Goal: Information Seeking & Learning: Learn about a topic

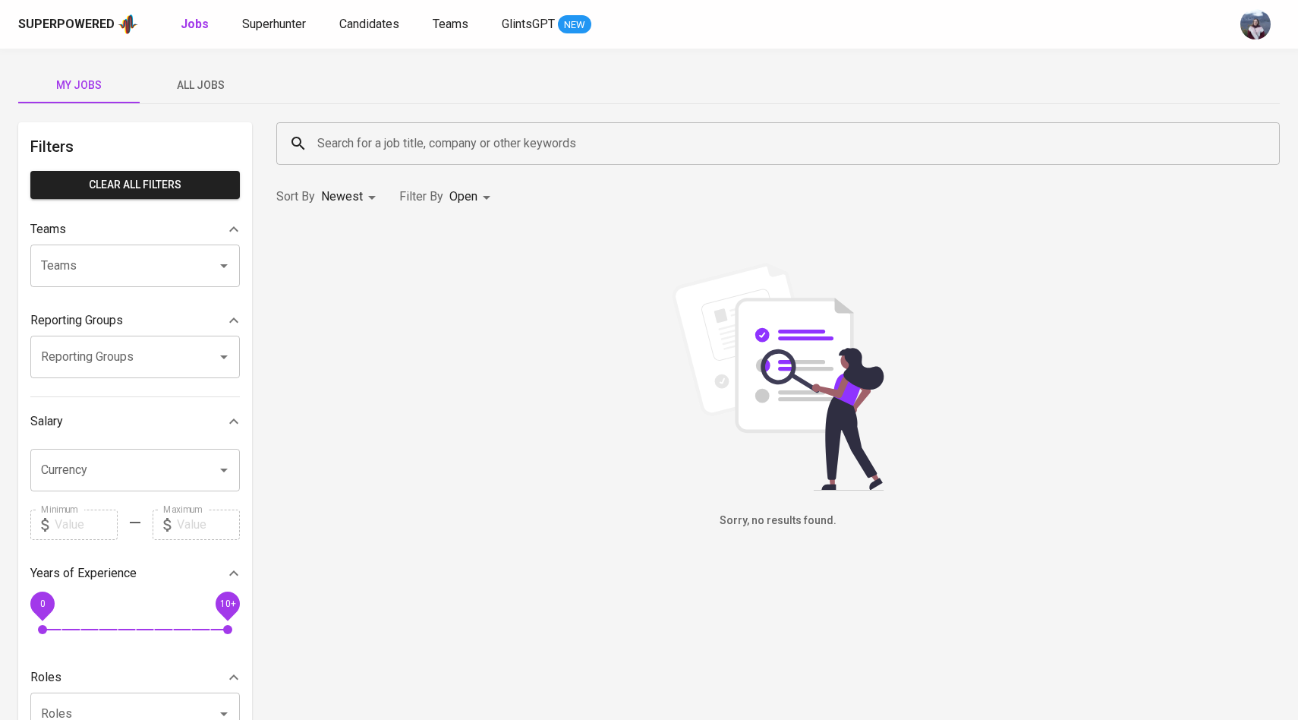
click at [208, 79] on span "All Jobs" at bounding box center [200, 85] width 103 height 19
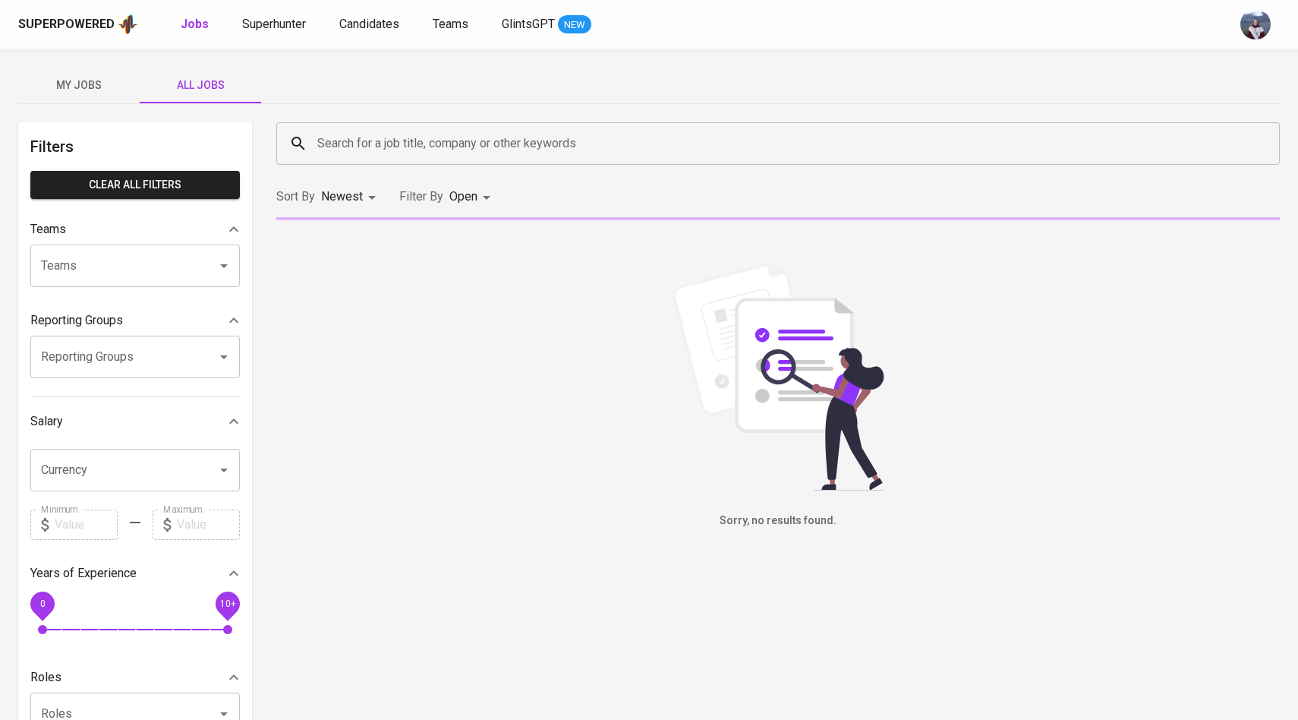
click at [377, 152] on input "Search for a job title, company or other keywords" at bounding box center [782, 143] width 937 height 29
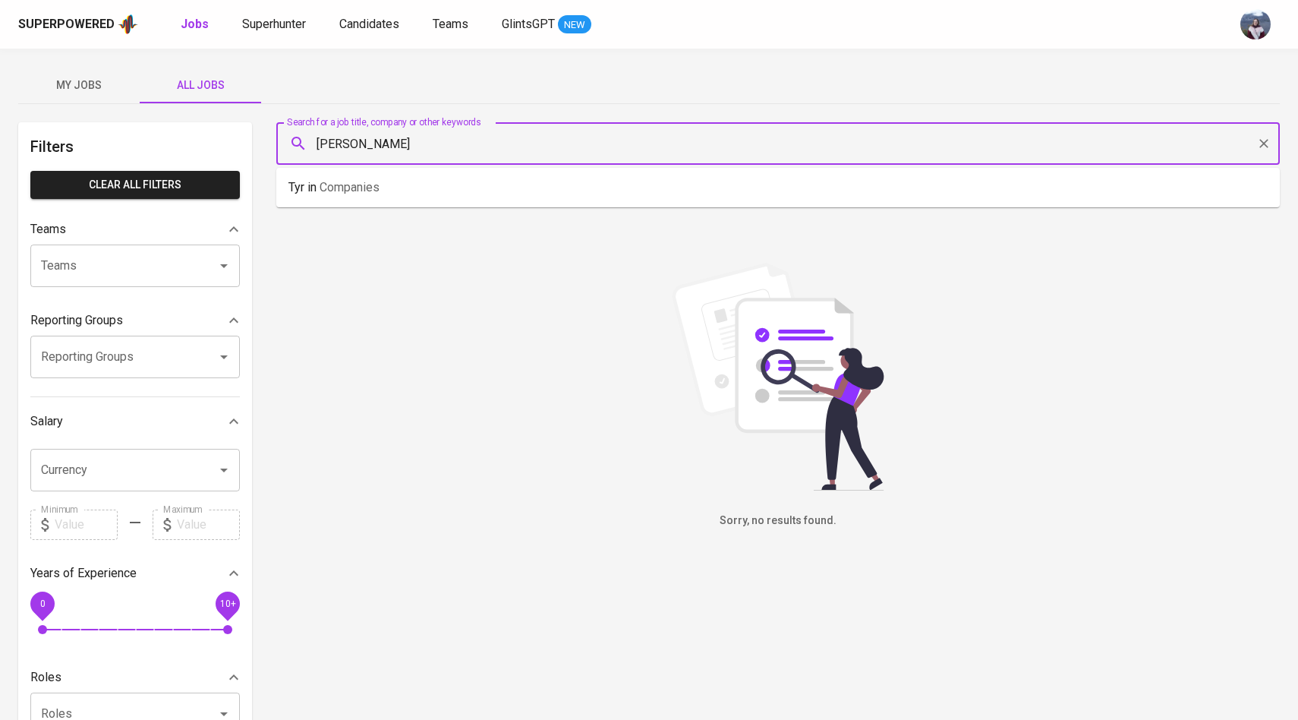
type input "T"
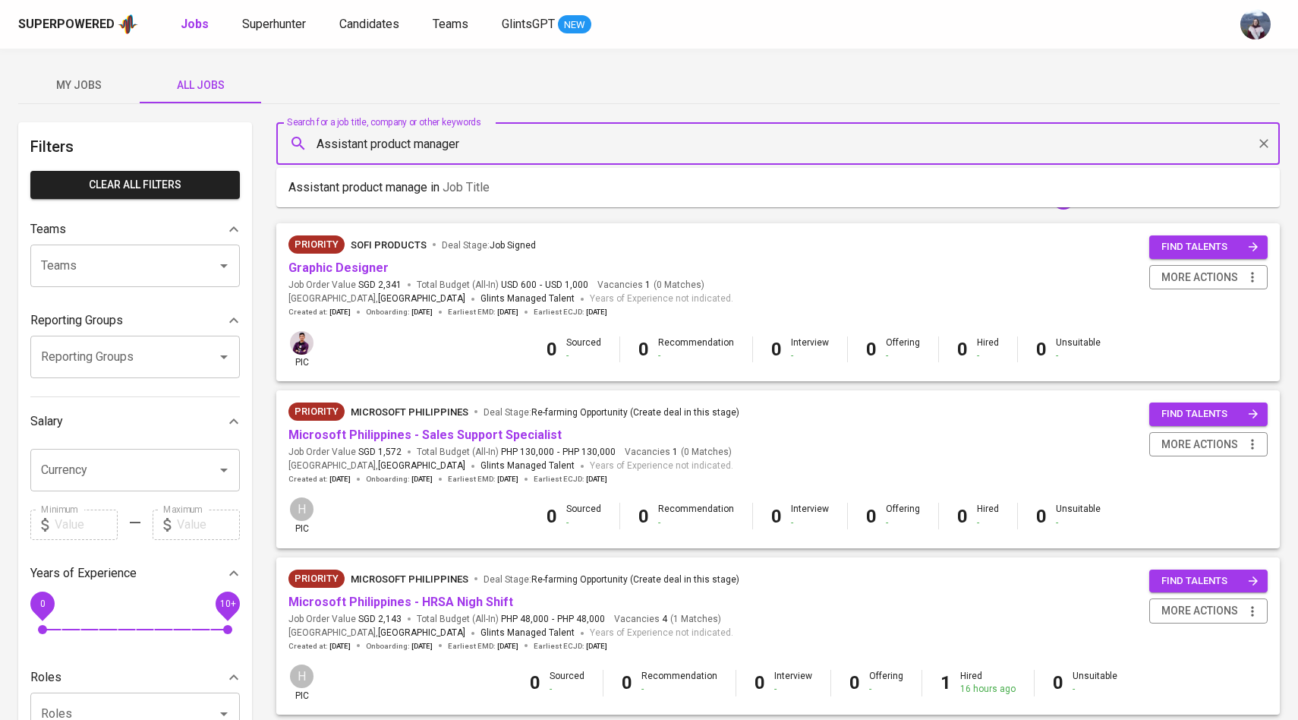
type input "Assistant product manager"
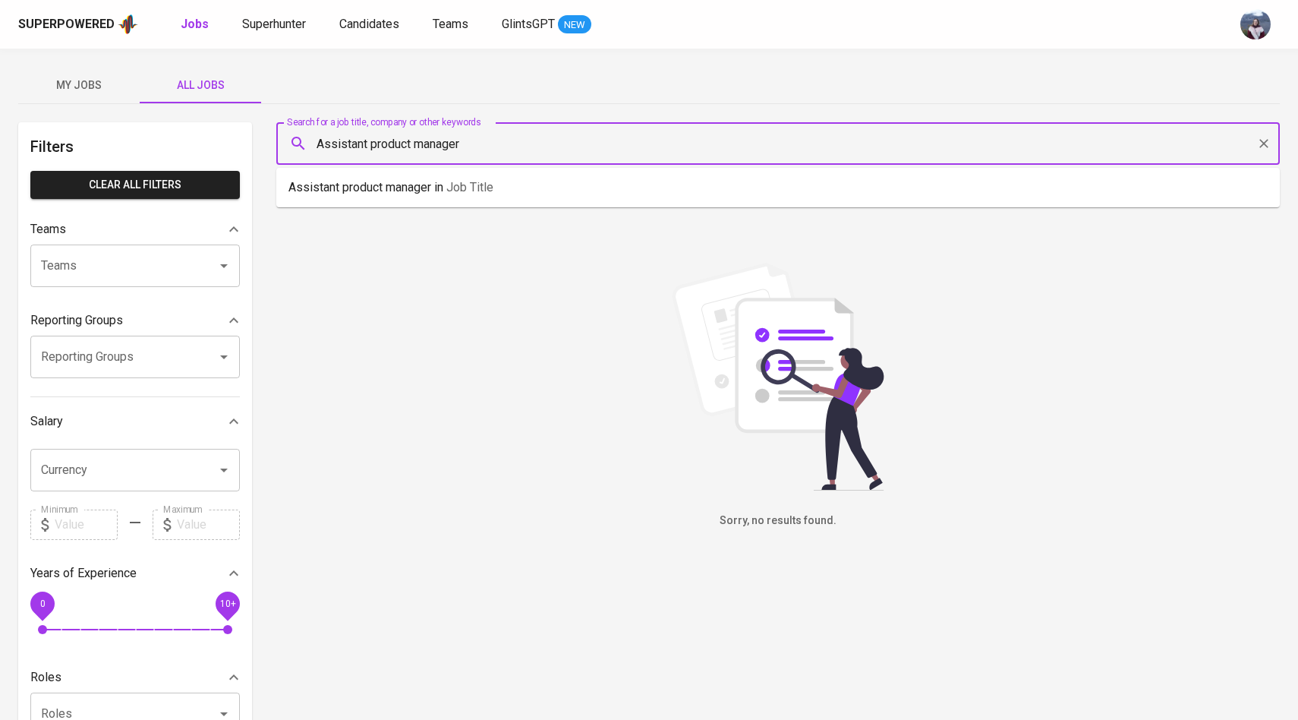
drag, startPoint x: 493, startPoint y: 157, endPoint x: 298, endPoint y: 140, distance: 195.1
click at [298, 140] on div "Assistant product manager Search for a job title, company or other keywords" at bounding box center [778, 143] width 1004 height 43
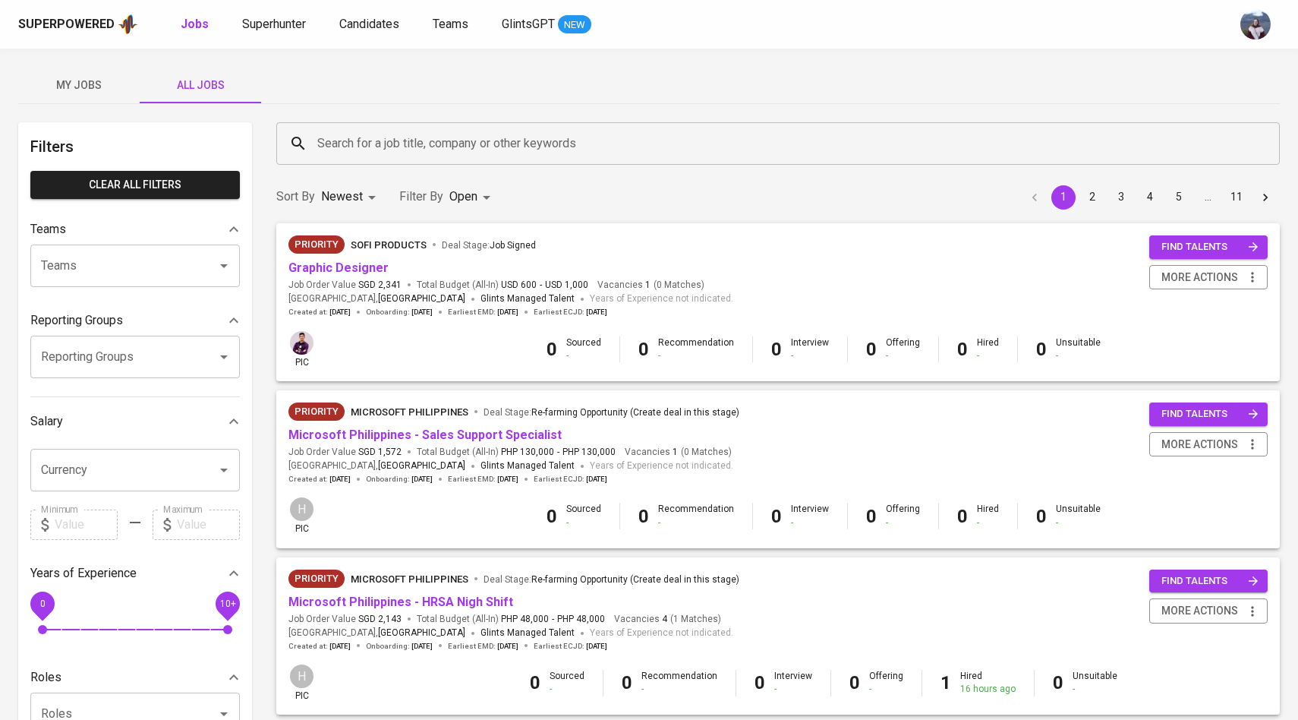
click at [483, 91] on div "My Jobs All Jobs" at bounding box center [649, 85] width 1262 height 36
click at [434, 143] on input "Search for a job title, company or other keywords" at bounding box center [782, 143] width 937 height 29
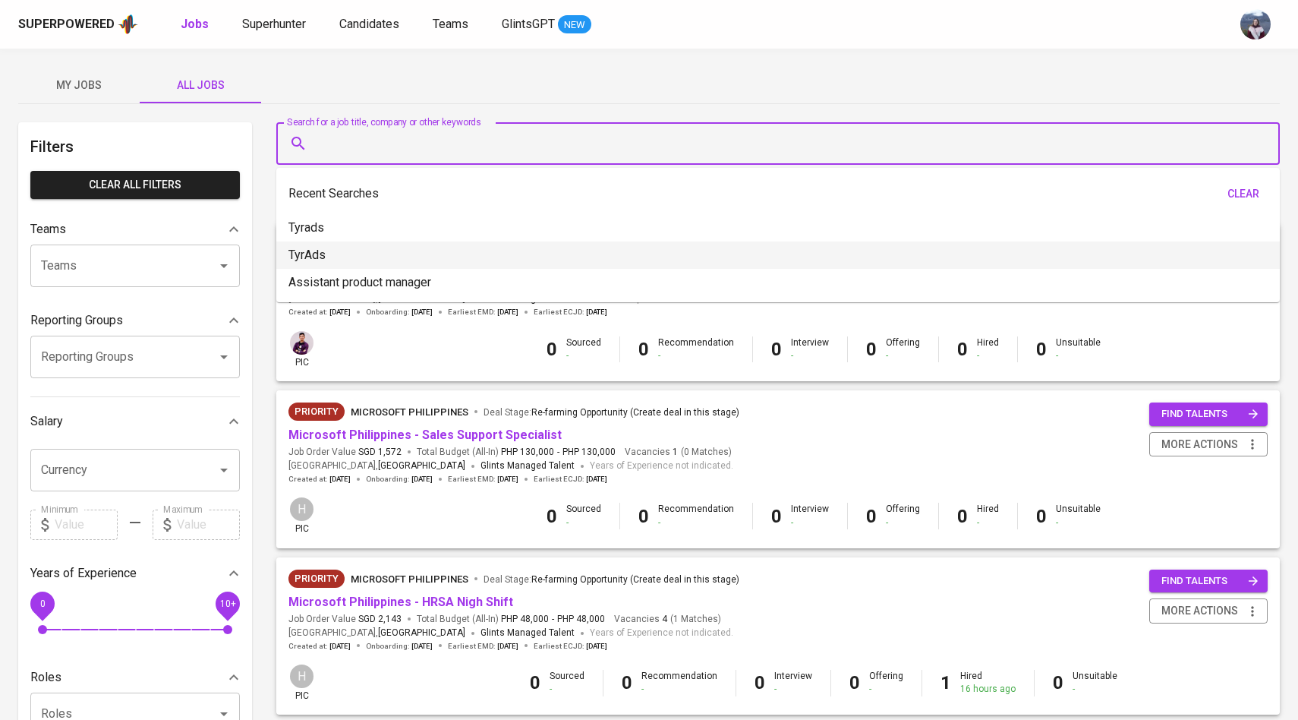
click at [386, 255] on li "TyrAds" at bounding box center [778, 254] width 1004 height 27
type input "TyrAds"
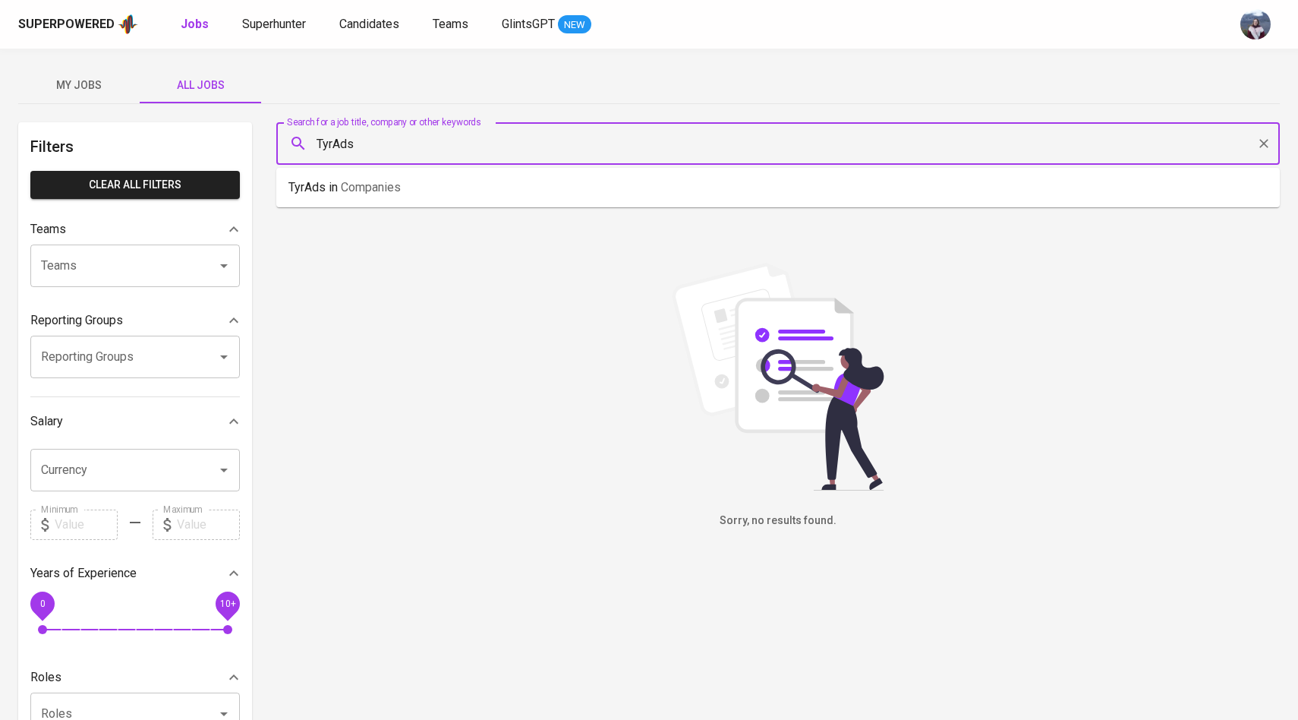
drag, startPoint x: 367, startPoint y: 145, endPoint x: 197, endPoint y: 147, distance: 170.1
click at [197, 147] on div "Filters Clear All filters Teams Teams Teams Reporting Groups Reporting Groups R…" at bounding box center [649, 550] width 1262 height 856
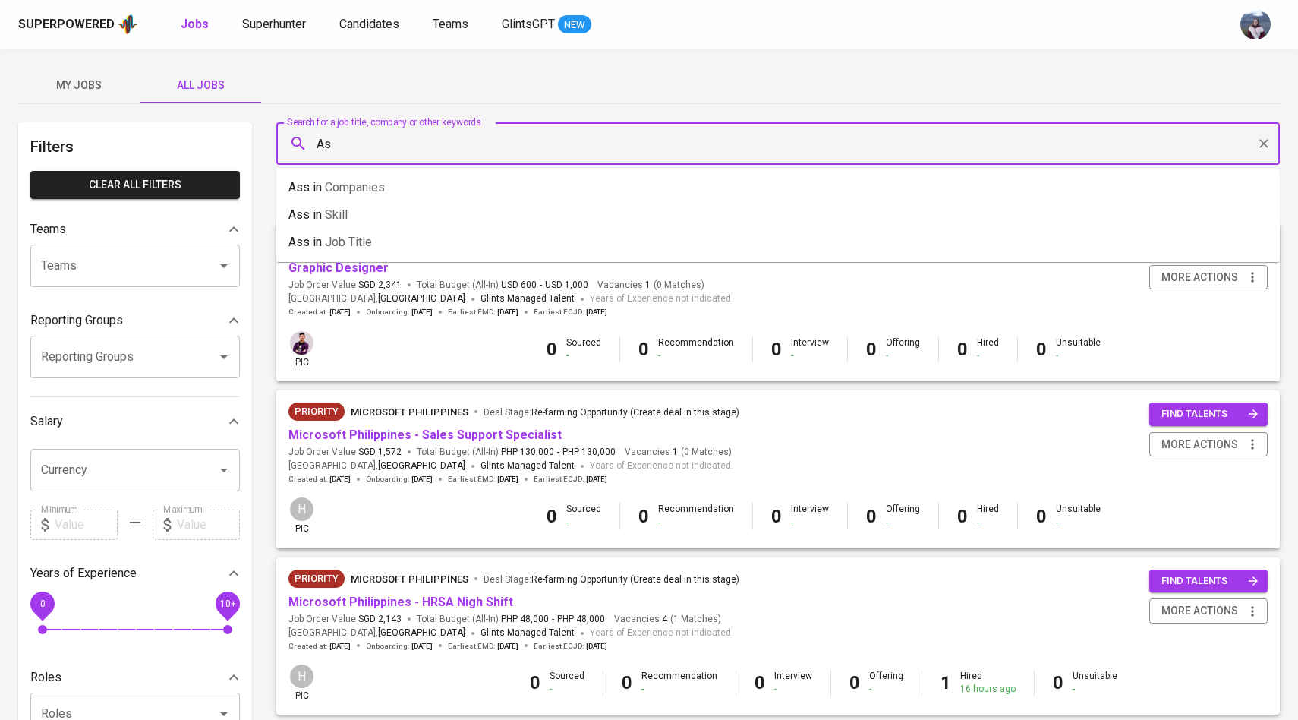
type input "A"
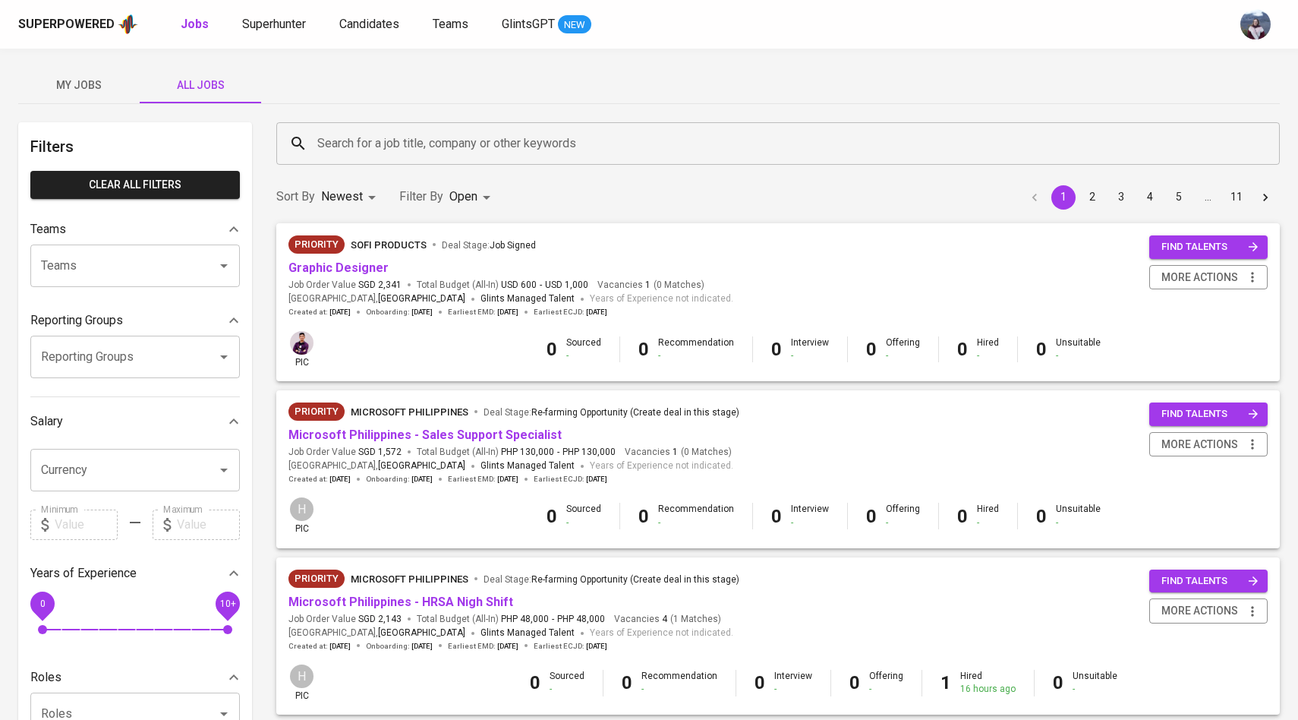
click at [569, 210] on div "Sort By Newest NEWEST Filter By Open OPEN 1 2 3 4 5 … 11" at bounding box center [778, 197] width 1022 height 46
